Goal: Obtain resource: Download file/media

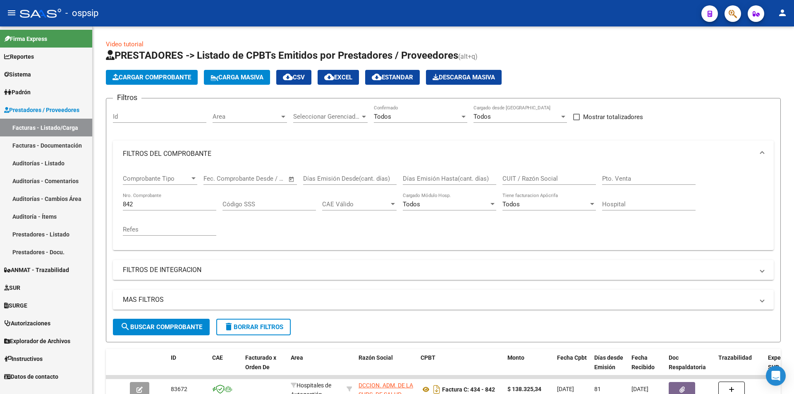
scroll to position [124, 0]
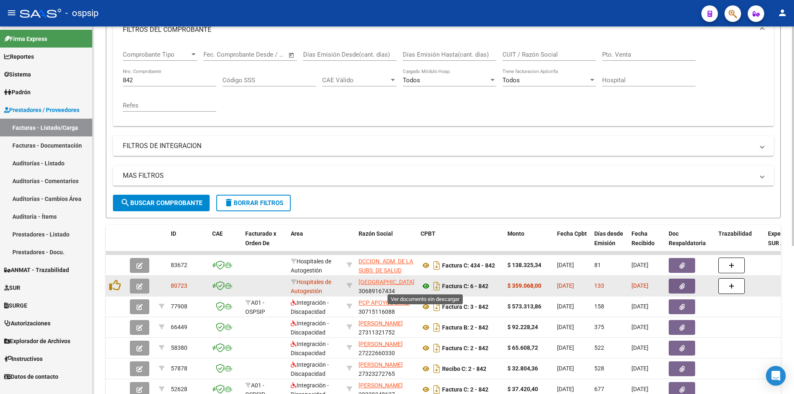
click at [428, 286] on icon at bounding box center [425, 286] width 11 height 10
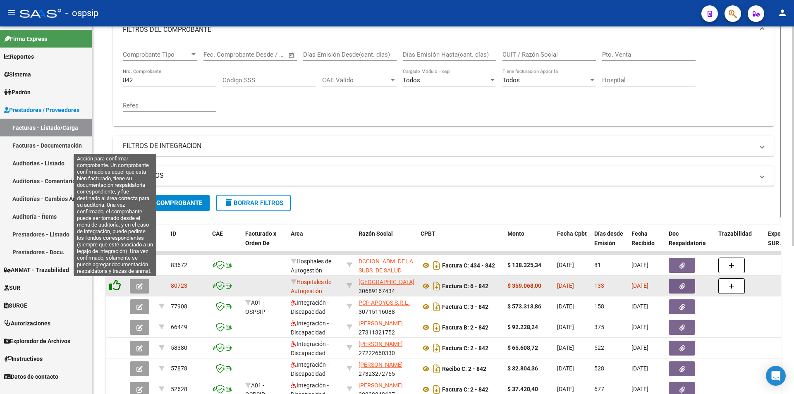
click at [115, 282] on icon at bounding box center [115, 285] width 12 height 12
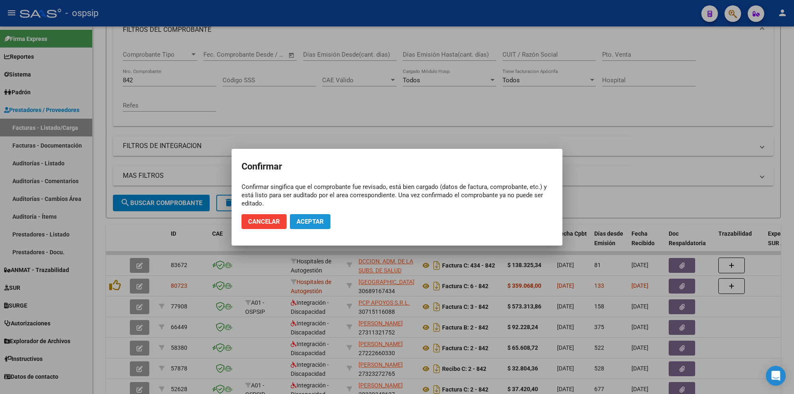
click at [322, 225] on span "Aceptar" at bounding box center [309, 221] width 27 height 7
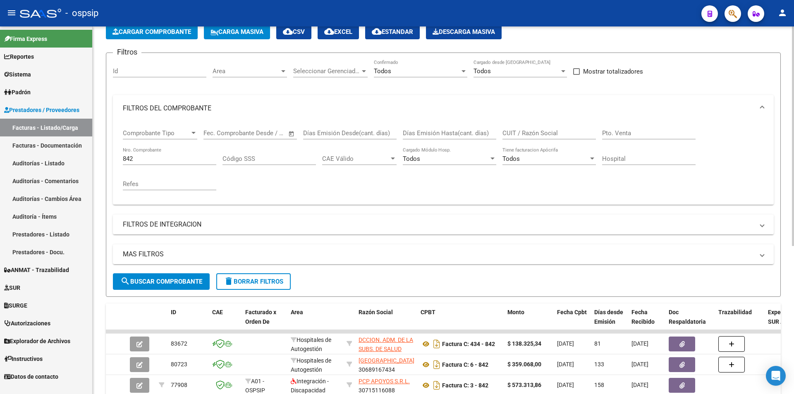
scroll to position [41, 0]
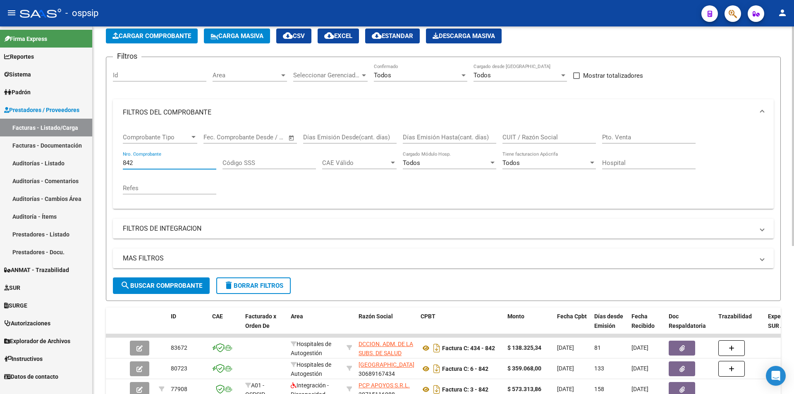
click at [144, 160] on input "842" at bounding box center [169, 162] width 93 height 7
paste input "209"
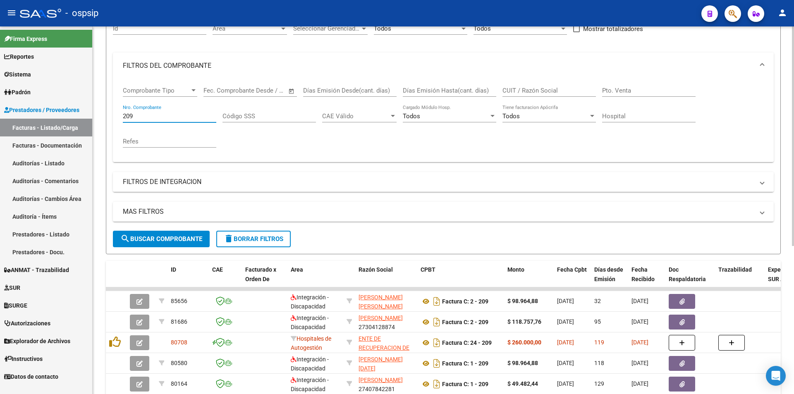
scroll to position [83, 0]
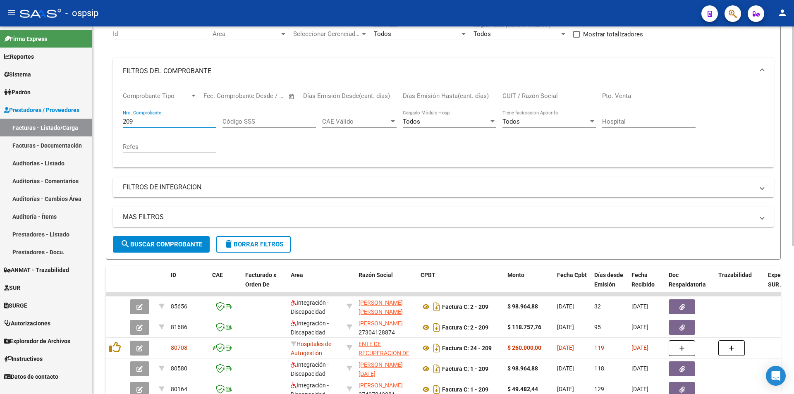
type input "209"
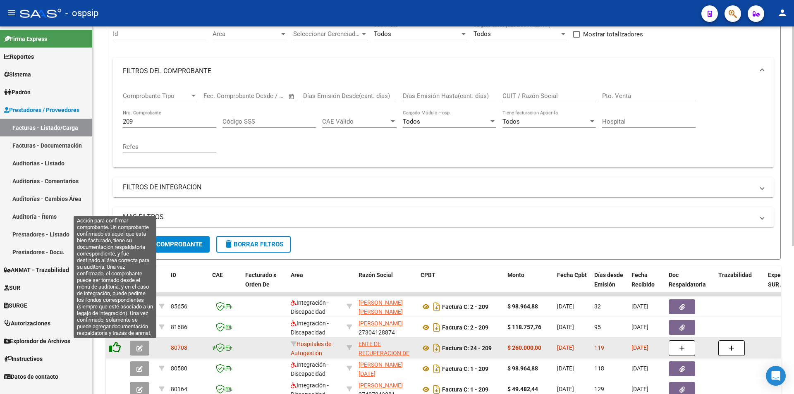
click at [115, 348] on icon at bounding box center [115, 347] width 12 height 12
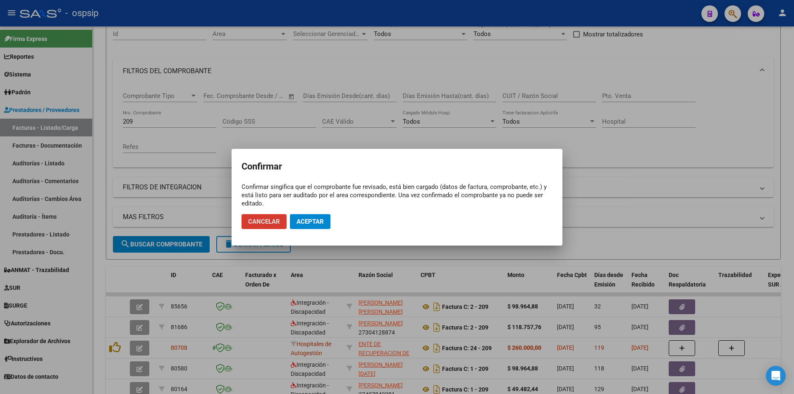
click at [316, 216] on button "Aceptar" at bounding box center [310, 221] width 41 height 15
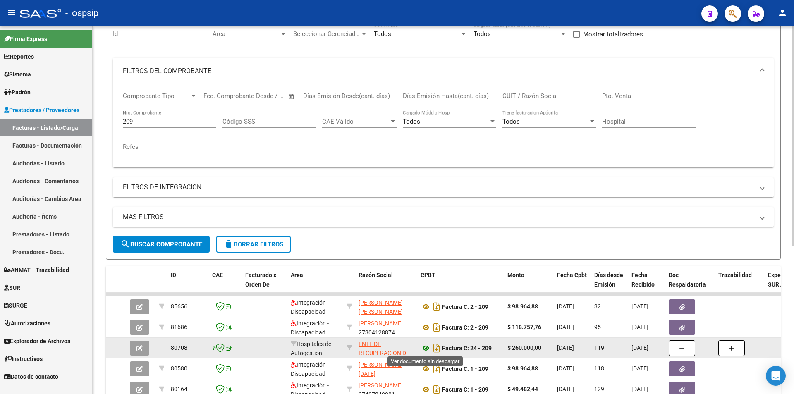
click at [422, 346] on icon at bounding box center [425, 348] width 11 height 10
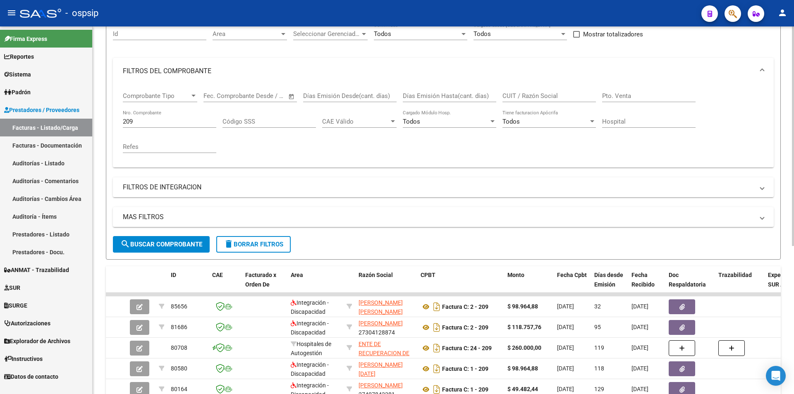
click at [169, 124] on input "209" at bounding box center [169, 121] width 93 height 7
click at [168, 124] on input "209" at bounding box center [169, 121] width 93 height 7
paste input "147"
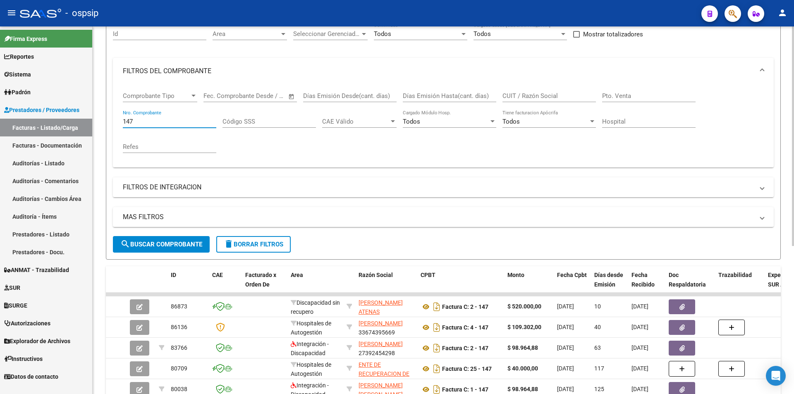
type input "147"
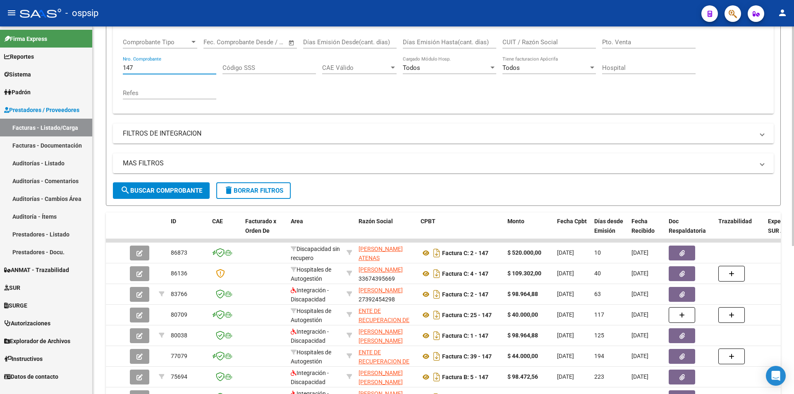
scroll to position [165, 0]
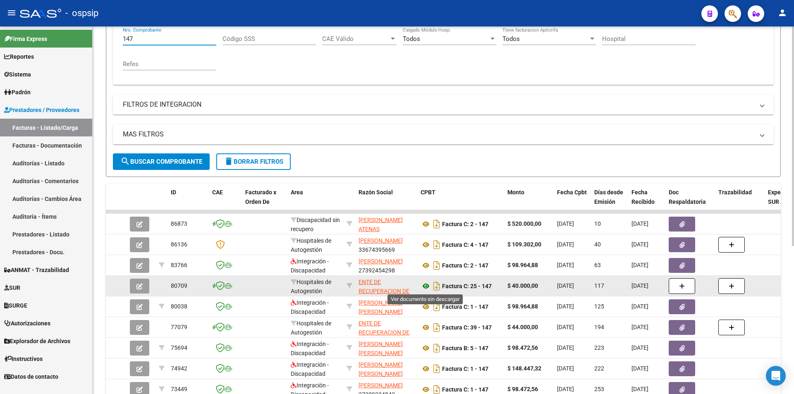
click at [427, 284] on icon at bounding box center [425, 286] width 11 height 10
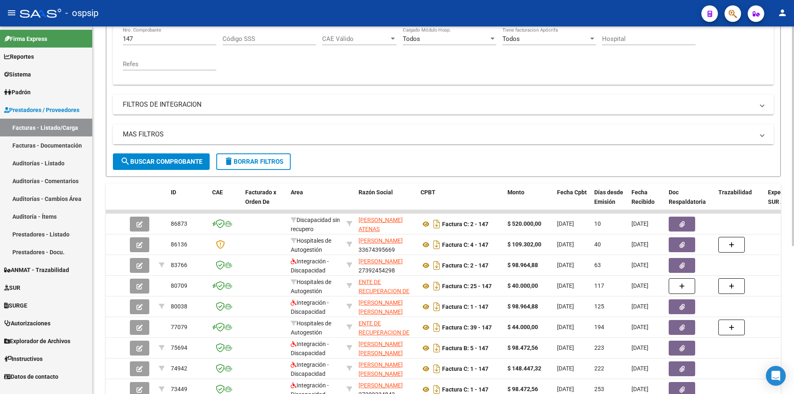
scroll to position [0, 0]
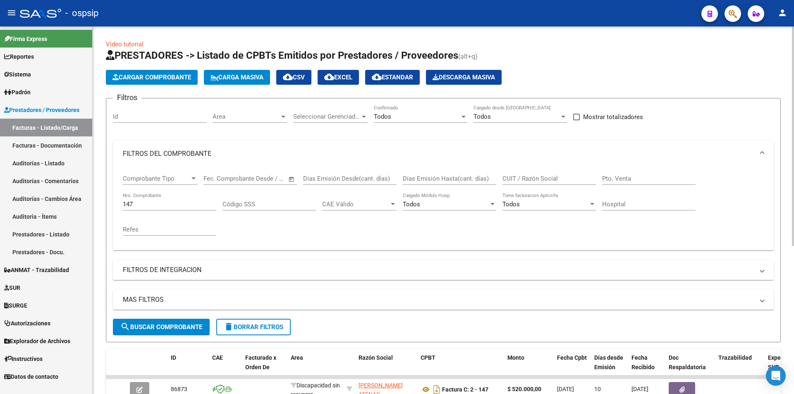
click at [150, 210] on div "147 Nro. Comprobante" at bounding box center [169, 202] width 93 height 18
click at [152, 203] on input "147" at bounding box center [169, 203] width 93 height 7
type input "234"
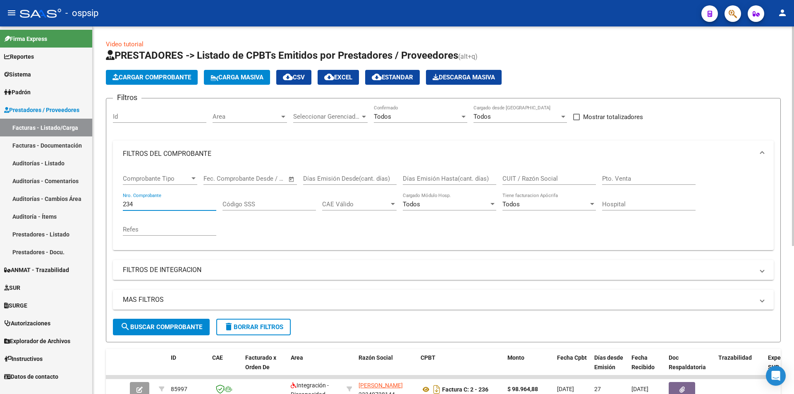
click at [295, 247] on div "Comprobante Tipo Comprobante Tipo Start date – End date Fec. Comprobante Desde …" at bounding box center [443, 208] width 660 height 83
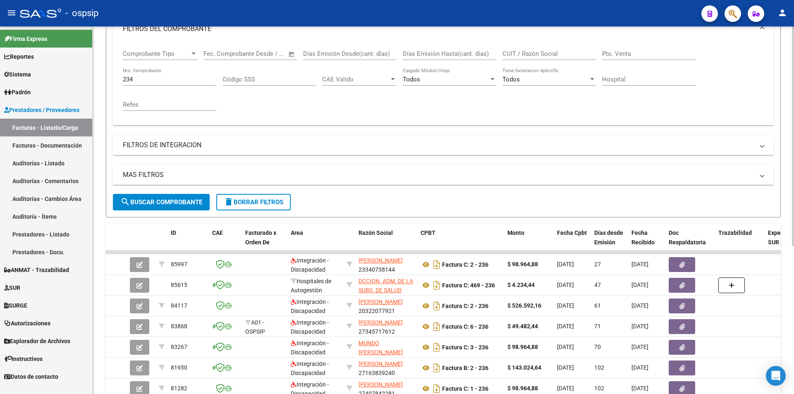
scroll to position [25, 0]
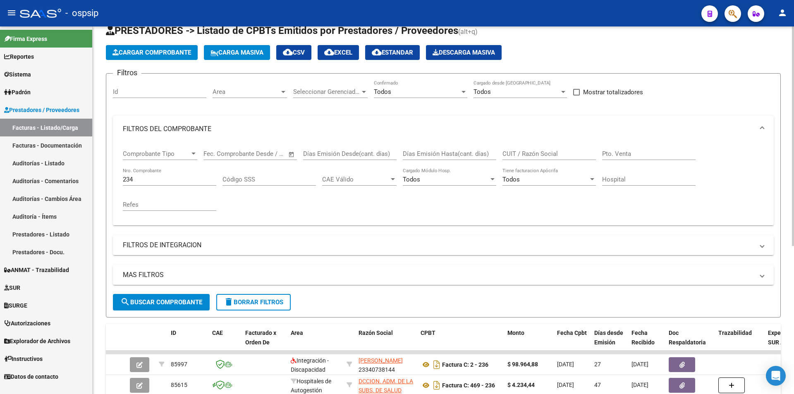
click at [139, 178] on input "234" at bounding box center [169, 179] width 93 height 7
paste input "236"
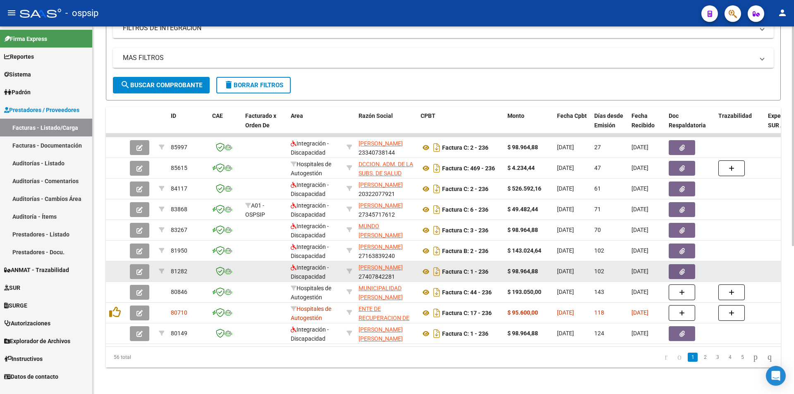
scroll to position [124, 0]
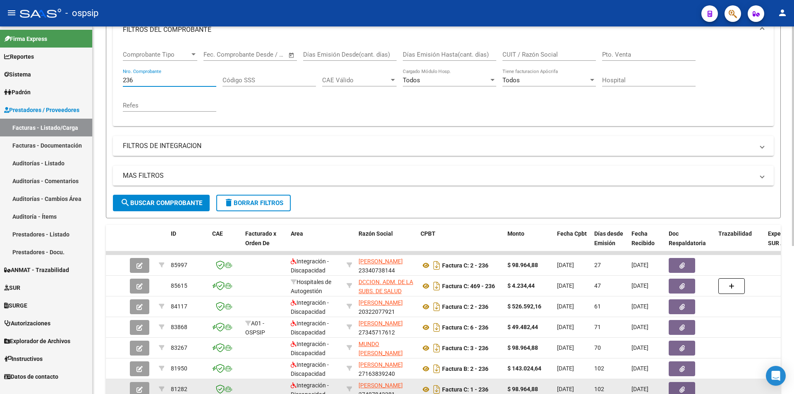
type input "236"
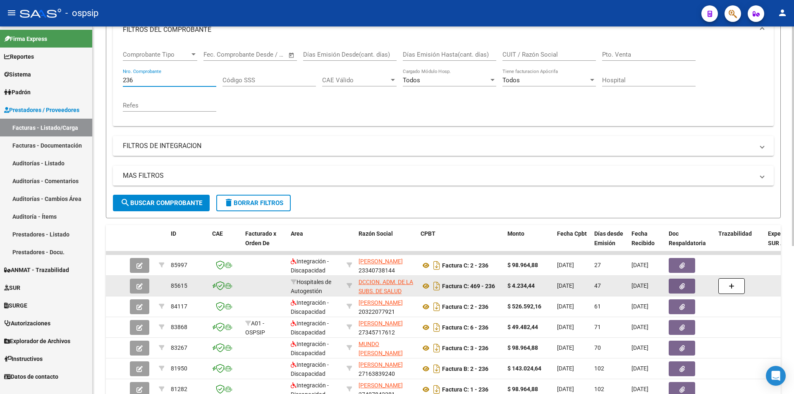
scroll to position [207, 0]
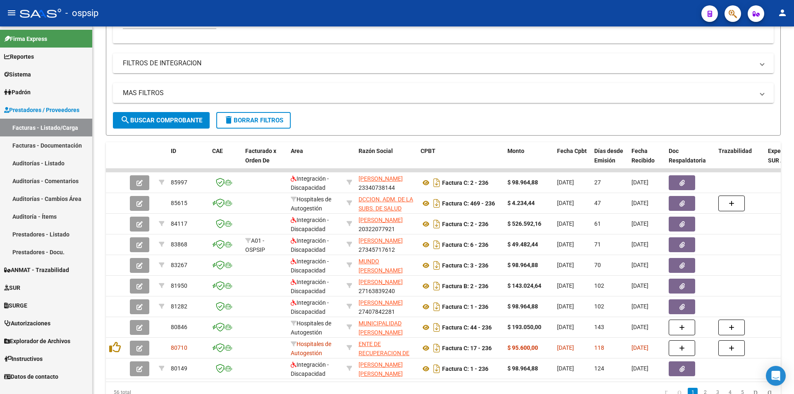
click at [83, 353] on link "Instructivos" at bounding box center [46, 359] width 92 height 18
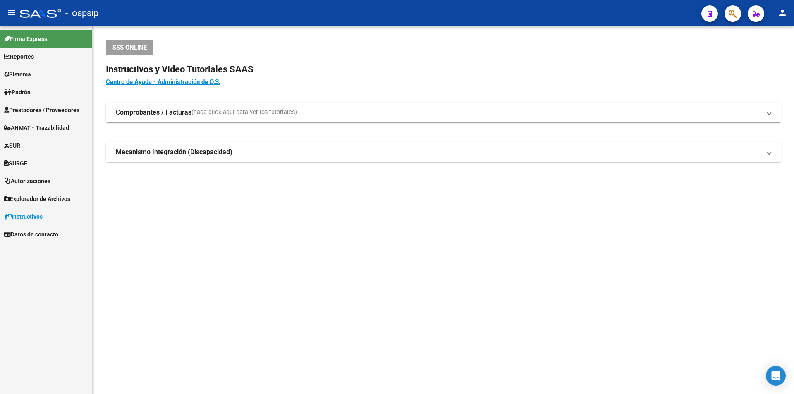
click at [41, 107] on span "Prestadores / Proveedores" at bounding box center [41, 109] width 75 height 9
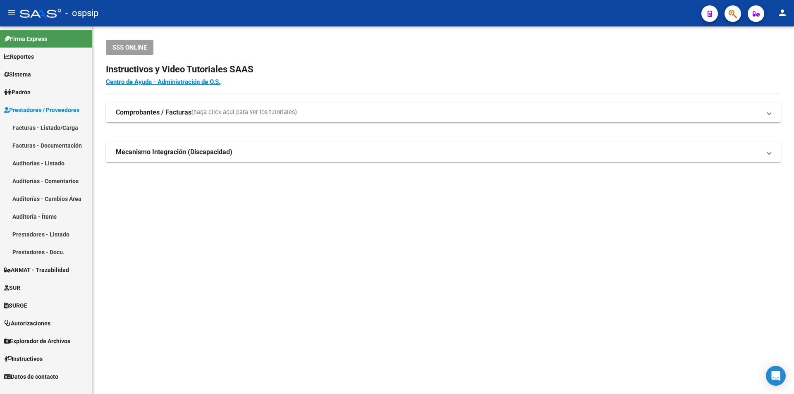
click at [53, 126] on link "Facturas - Listado/Carga" at bounding box center [46, 128] width 92 height 18
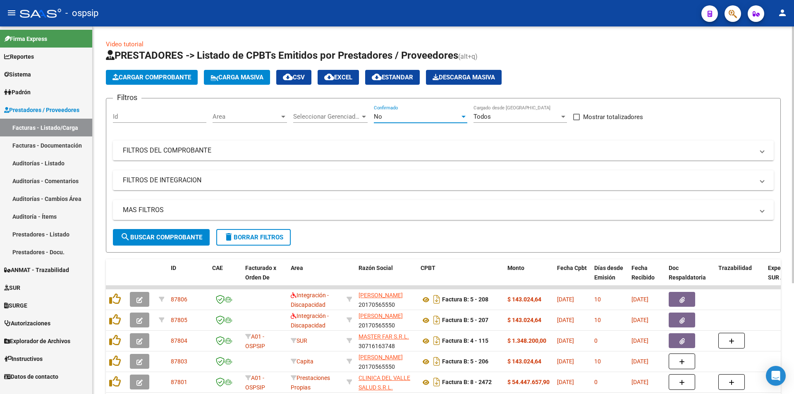
click at [381, 114] on span "No" at bounding box center [378, 116] width 8 height 7
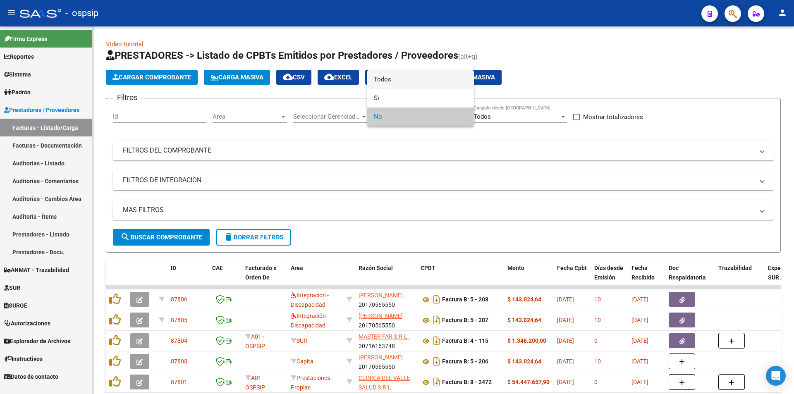
click at [386, 80] on span "Todos" at bounding box center [420, 79] width 93 height 19
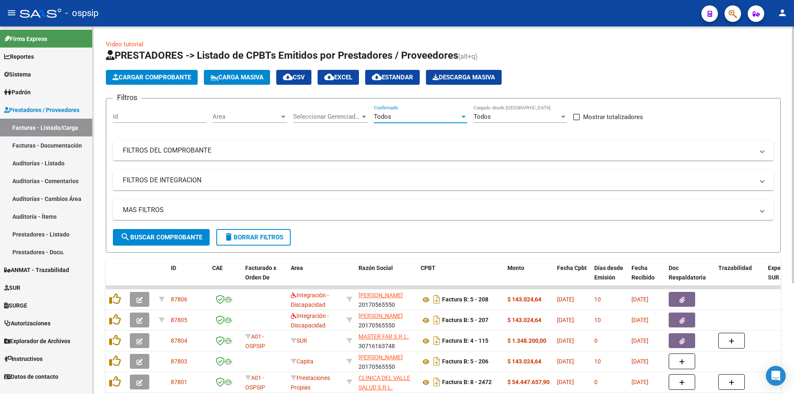
click at [164, 153] on mat-panel-title "FILTROS DEL COMPROBANTE" at bounding box center [438, 150] width 631 height 9
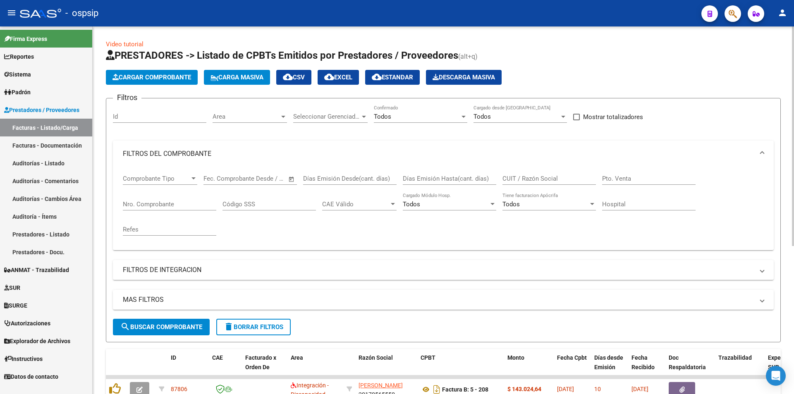
click at [144, 199] on div "Nro. Comprobante" at bounding box center [169, 202] width 93 height 18
click at [149, 204] on input "Nro. Comprobante" at bounding box center [169, 203] width 93 height 7
paste input "236"
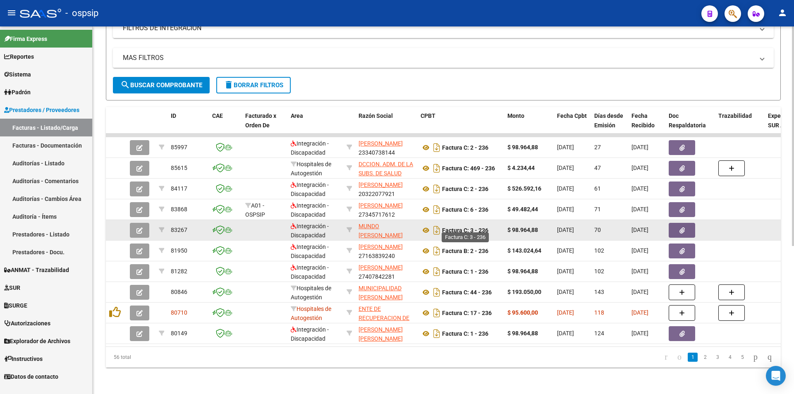
scroll to position [248, 0]
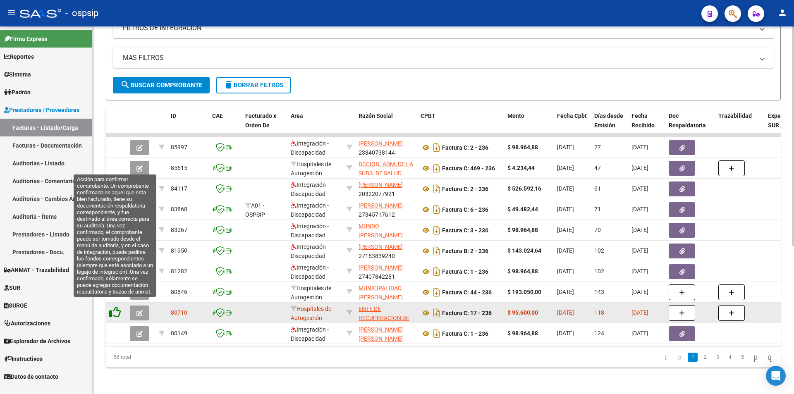
type input "236"
click at [111, 306] on icon at bounding box center [115, 312] width 12 height 12
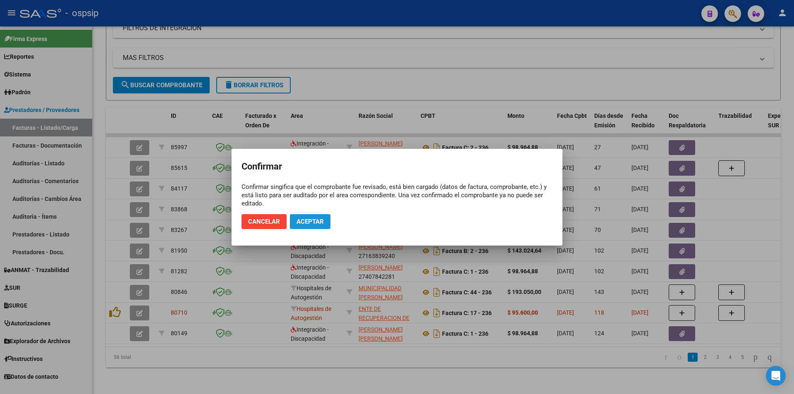
click at [326, 225] on button "Aceptar" at bounding box center [310, 221] width 41 height 15
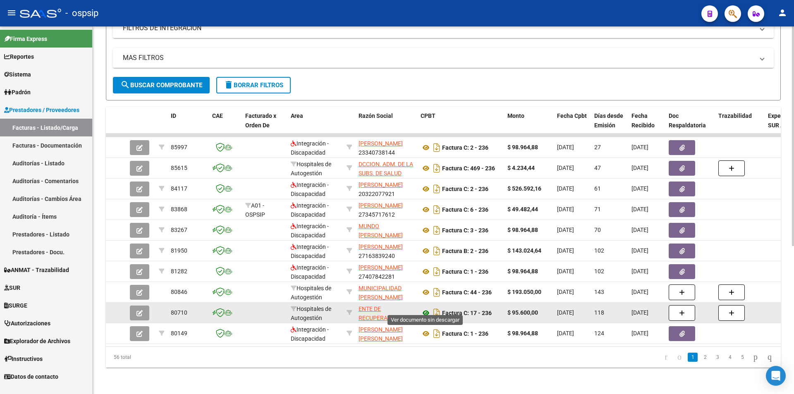
click at [425, 308] on icon at bounding box center [425, 313] width 11 height 10
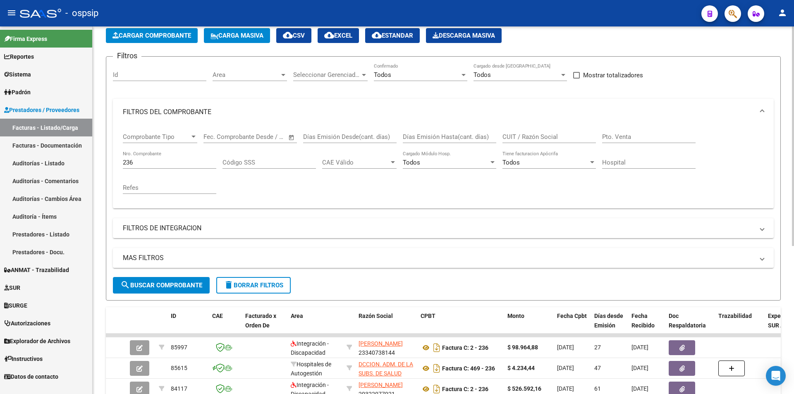
scroll to position [41, 0]
click at [132, 163] on input "236" at bounding box center [169, 162] width 93 height 7
paste input "309"
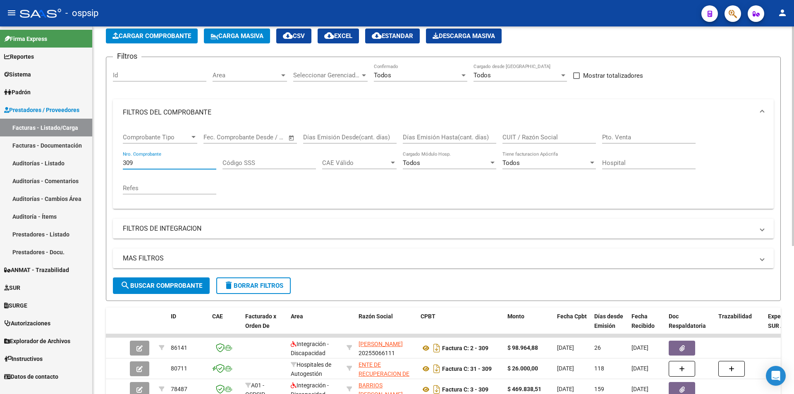
scroll to position [165, 0]
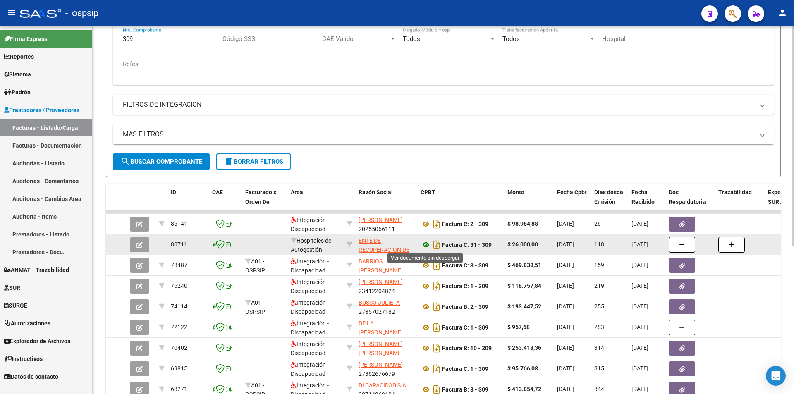
click at [426, 243] on icon at bounding box center [425, 245] width 11 height 10
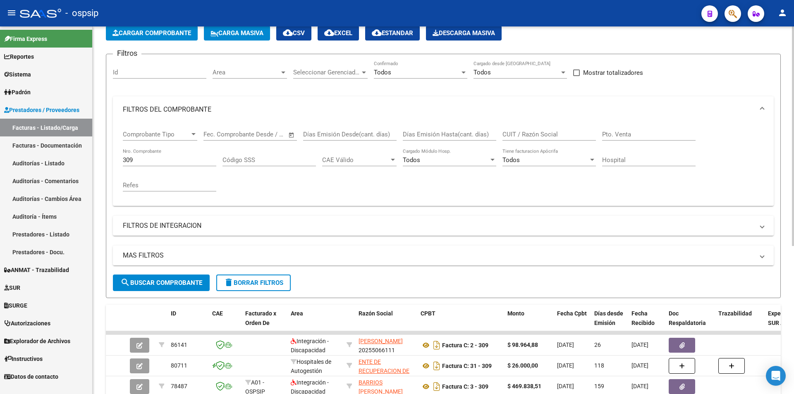
scroll to position [41, 0]
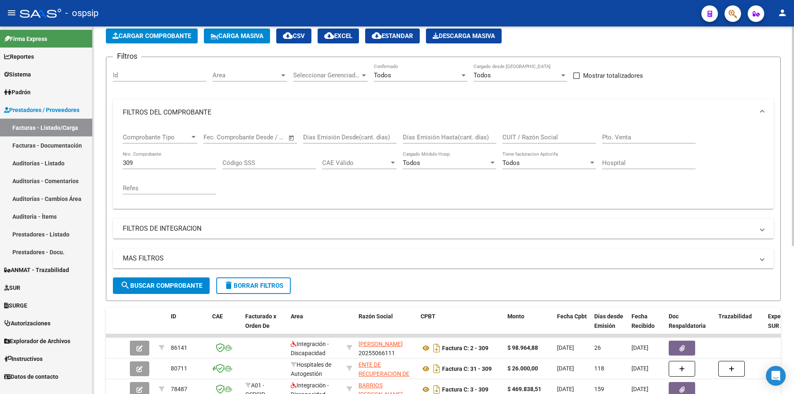
click at [138, 164] on input "309" at bounding box center [169, 162] width 93 height 7
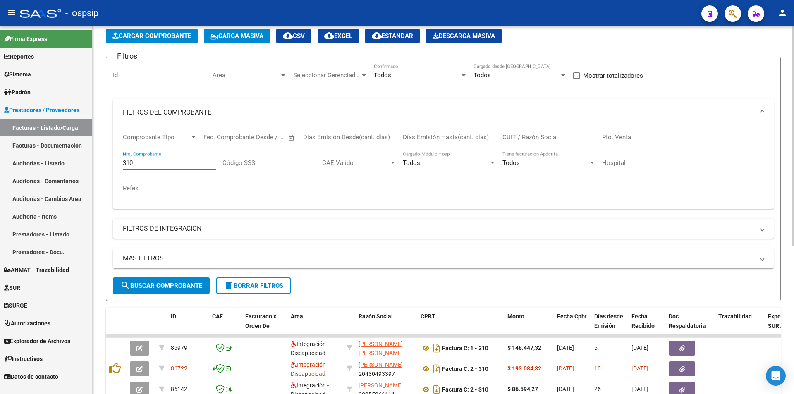
type input "310"
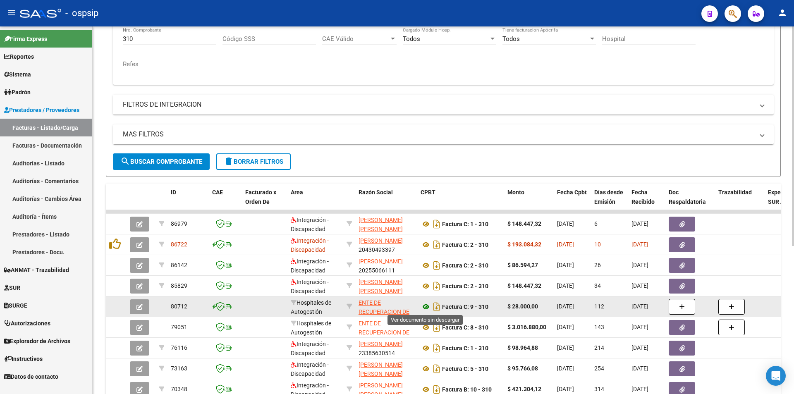
click at [424, 310] on icon at bounding box center [425, 307] width 11 height 10
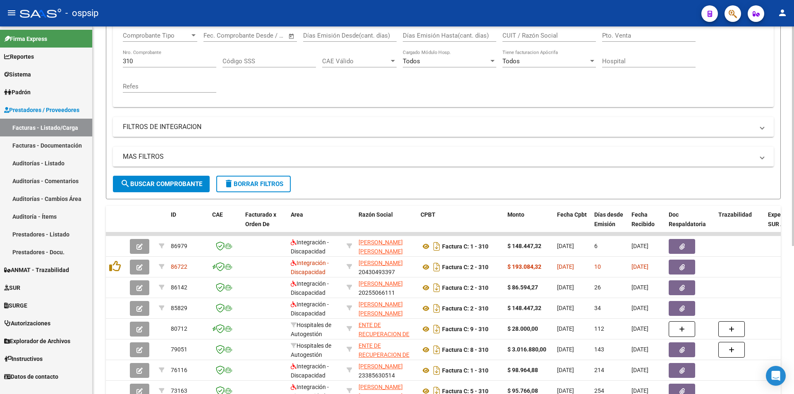
scroll to position [41, 0]
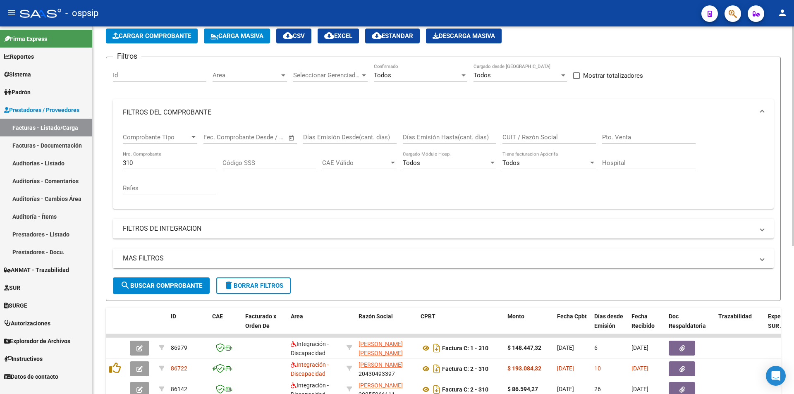
click at [153, 162] on input "310" at bounding box center [169, 162] width 93 height 7
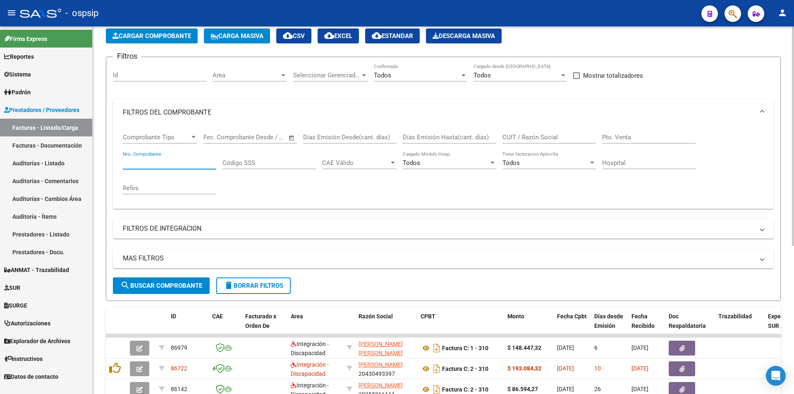
paste input "411"
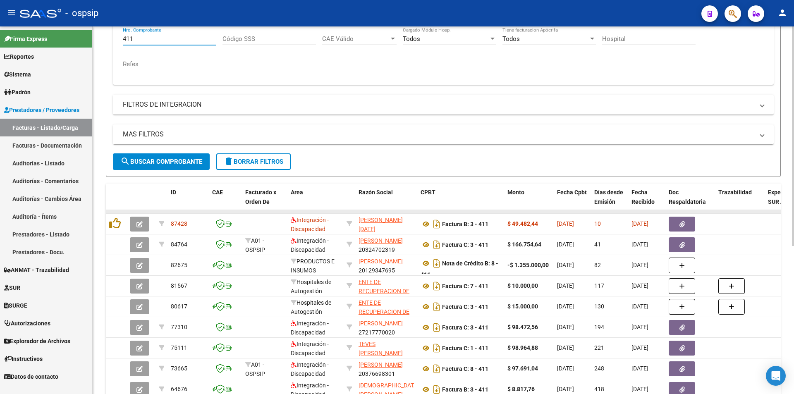
scroll to position [207, 0]
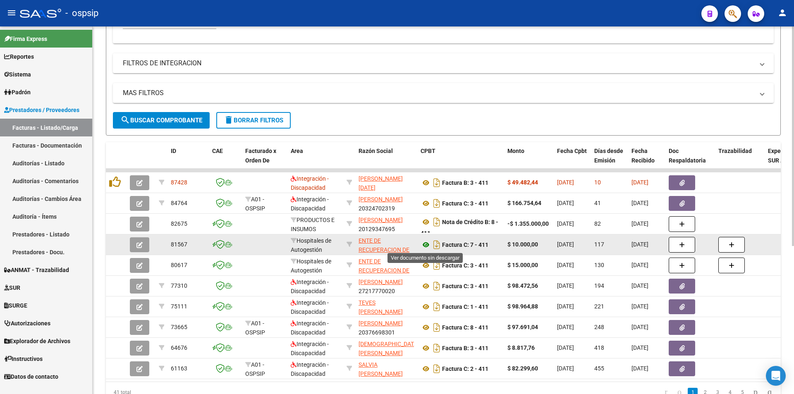
click at [423, 242] on icon at bounding box center [425, 245] width 11 height 10
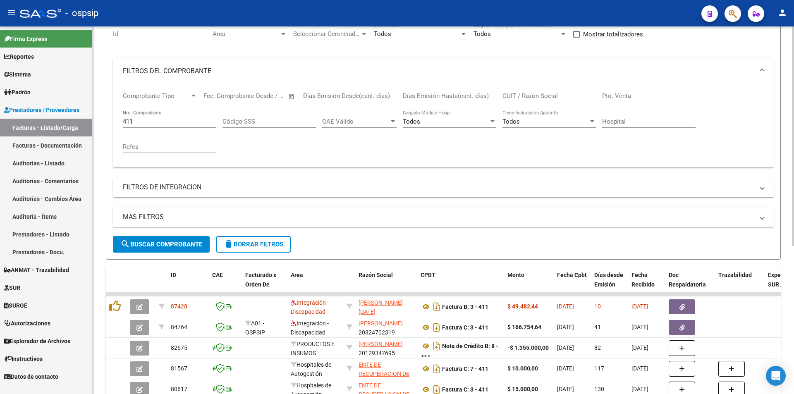
scroll to position [0, 0]
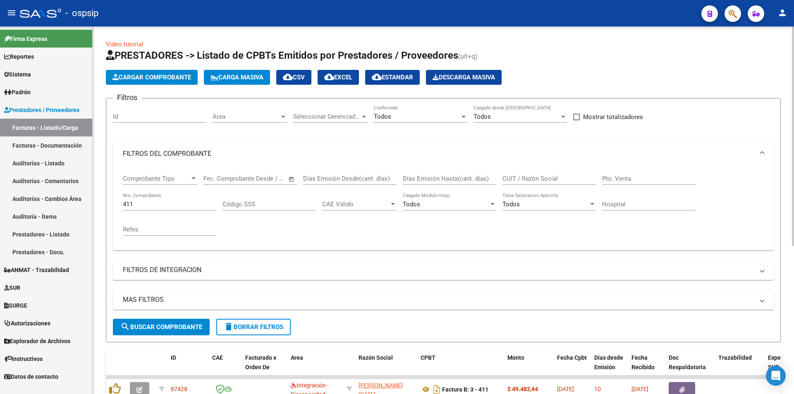
click at [148, 203] on input "411" at bounding box center [169, 203] width 93 height 7
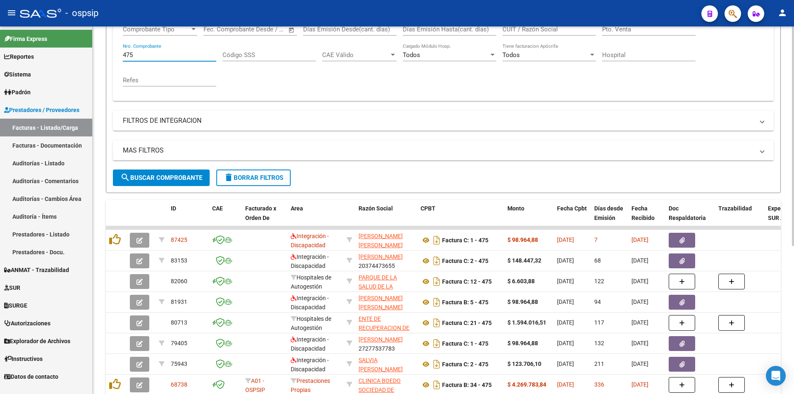
scroll to position [165, 0]
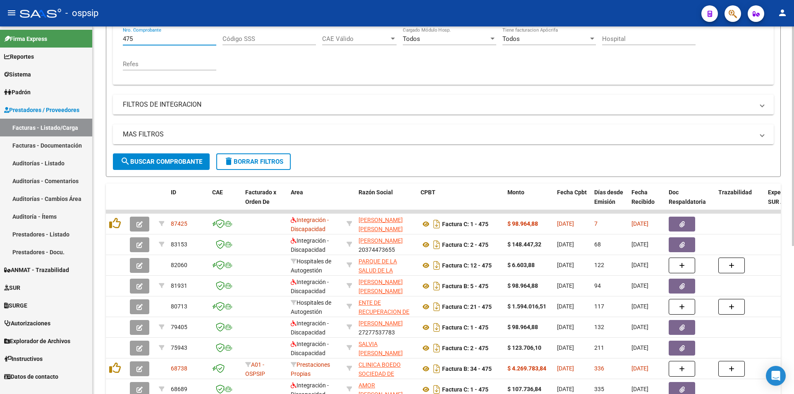
type input "475"
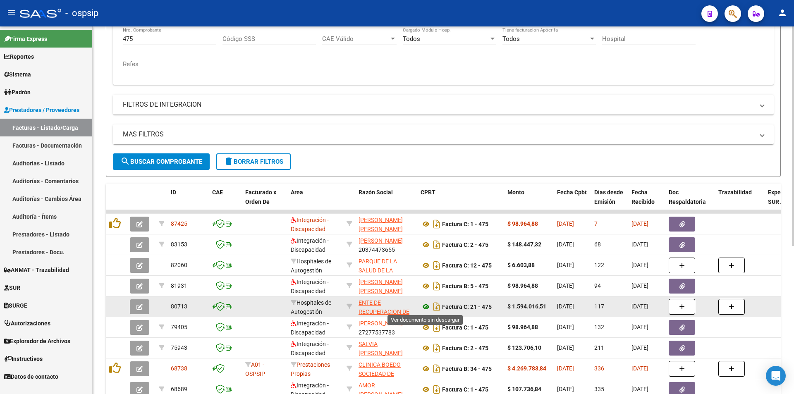
click at [425, 308] on icon at bounding box center [425, 307] width 11 height 10
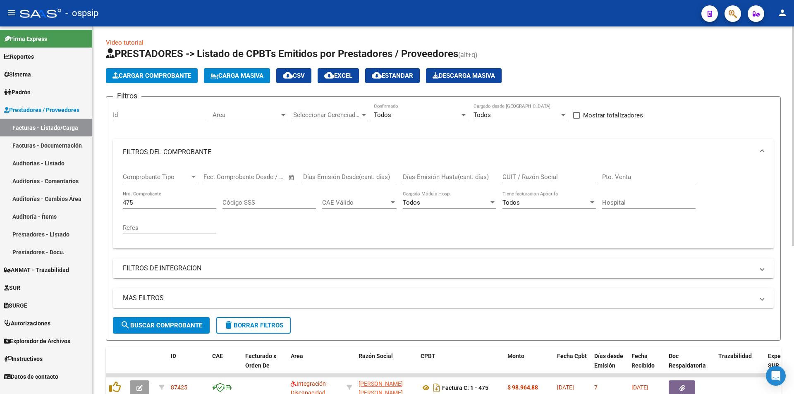
scroll to position [0, 0]
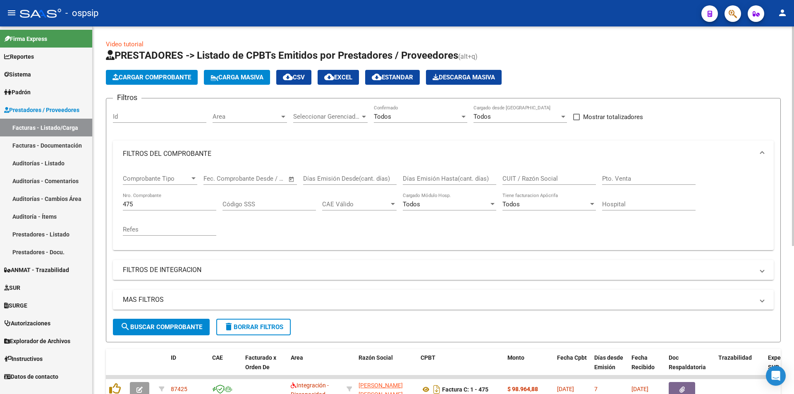
click at [135, 206] on input "475" at bounding box center [169, 203] width 93 height 7
paste input "16395"
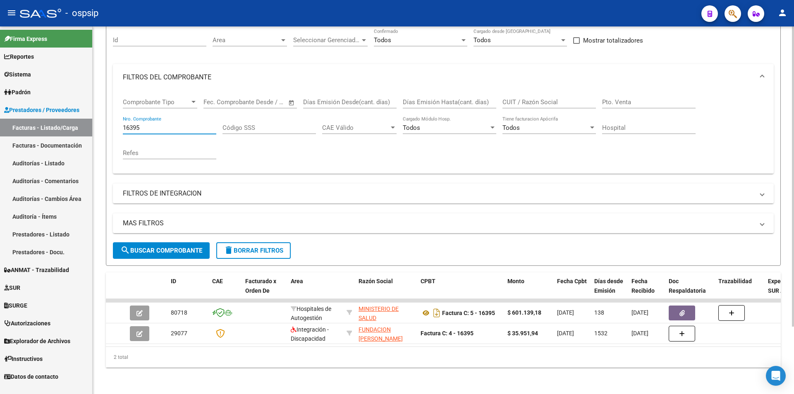
type input "16395"
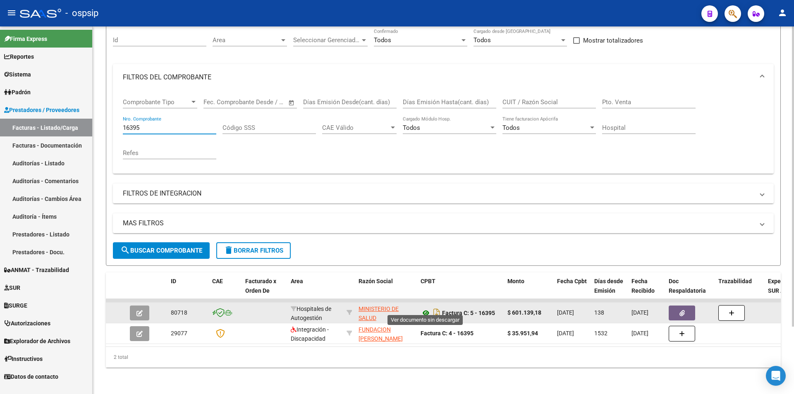
click at [424, 308] on icon at bounding box center [425, 313] width 11 height 10
click at [673, 305] on button "button" at bounding box center [681, 312] width 26 height 15
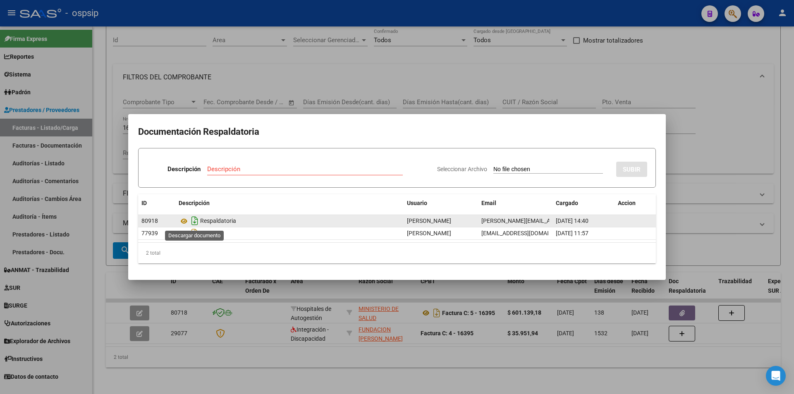
click at [193, 221] on icon "Descargar documento" at bounding box center [194, 220] width 11 height 13
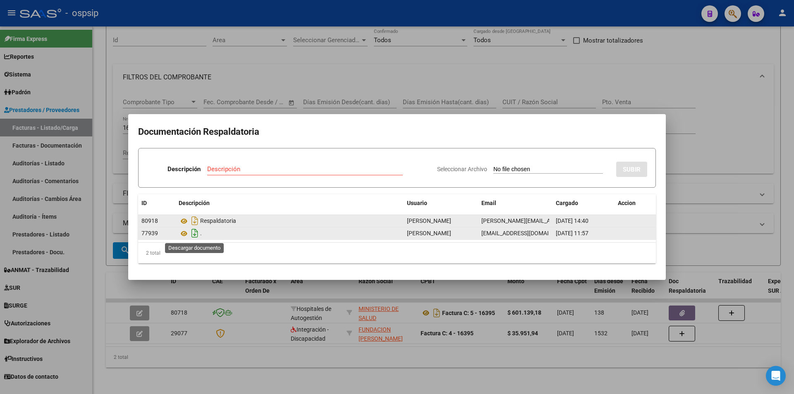
click at [193, 230] on icon "Descargar documento" at bounding box center [194, 233] width 11 height 13
click at [197, 233] on icon "Descargar documento" at bounding box center [194, 233] width 11 height 13
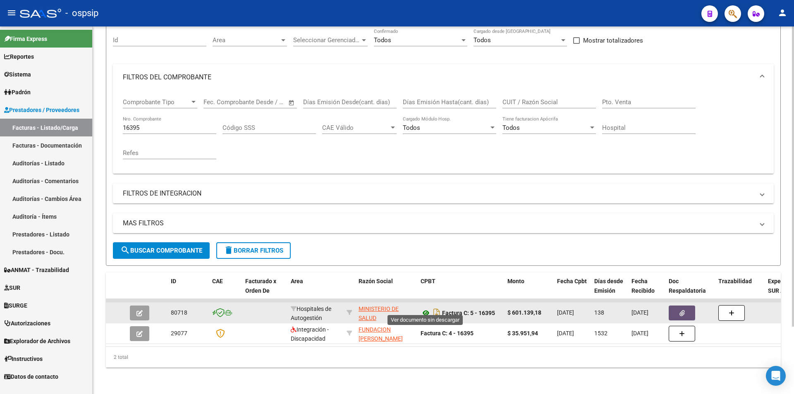
click at [422, 309] on icon at bounding box center [425, 313] width 11 height 10
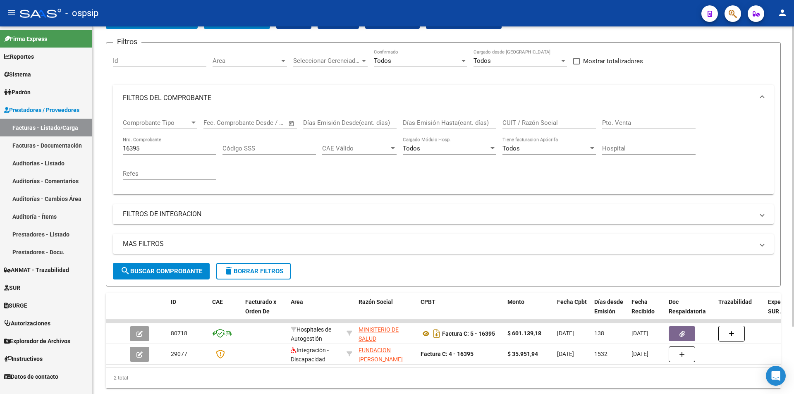
scroll to position [41, 0]
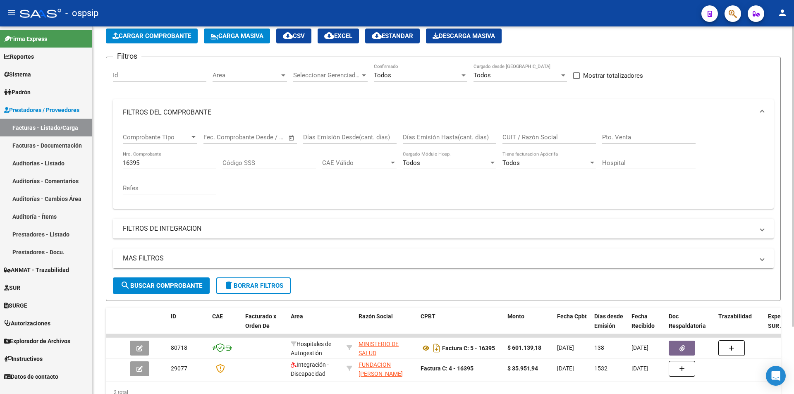
click at [155, 161] on input "16395" at bounding box center [169, 162] width 93 height 7
paste input "16393"
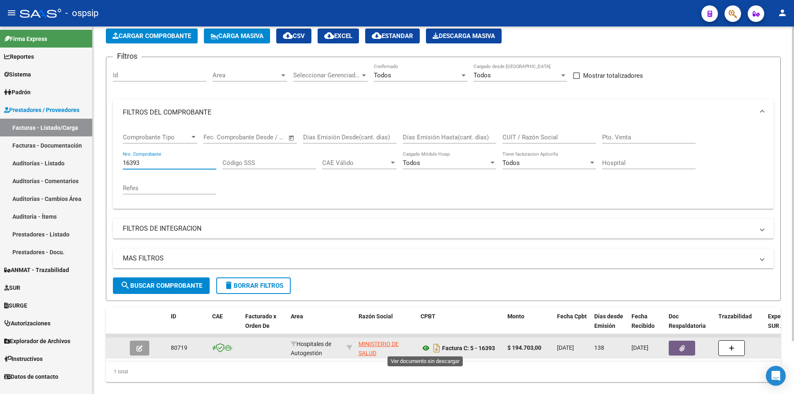
type input "16393"
click at [425, 349] on icon at bounding box center [425, 348] width 11 height 10
click at [689, 349] on button "button" at bounding box center [681, 348] width 26 height 15
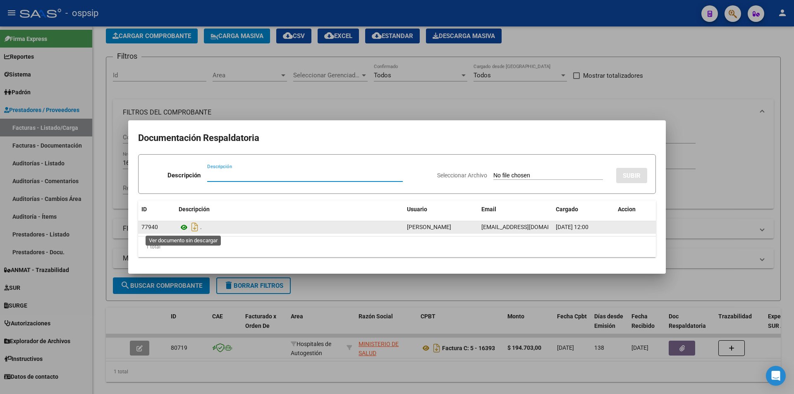
click at [183, 226] on icon at bounding box center [184, 227] width 11 height 10
